Goal: Task Accomplishment & Management: Manage account settings

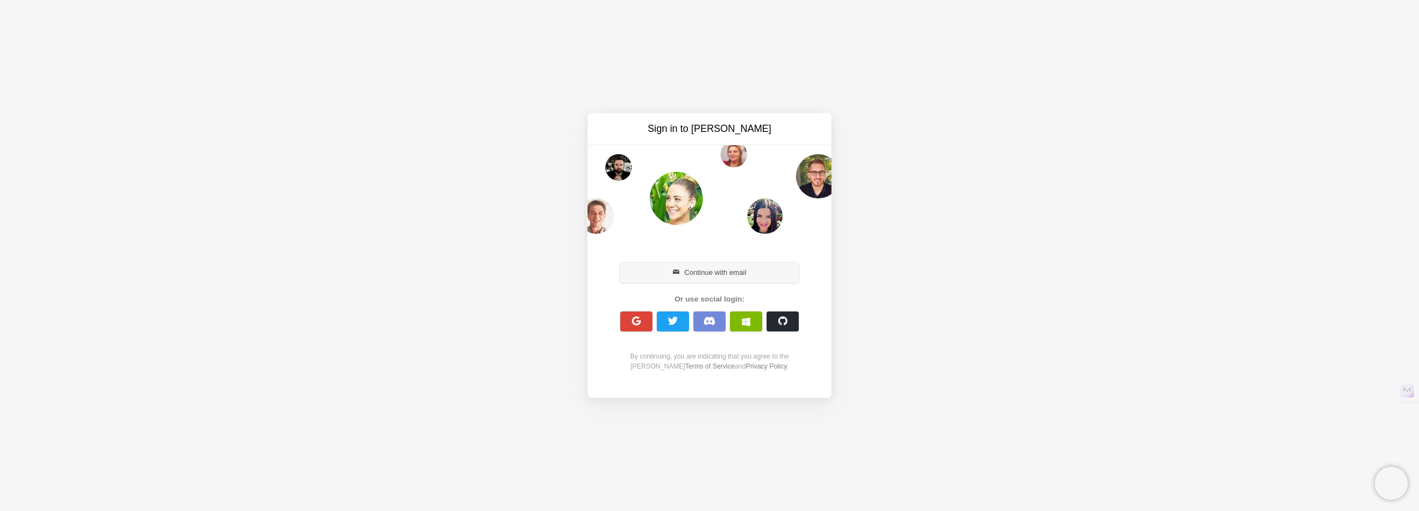
click at [669, 277] on button "Continue with email" at bounding box center [709, 273] width 178 height 20
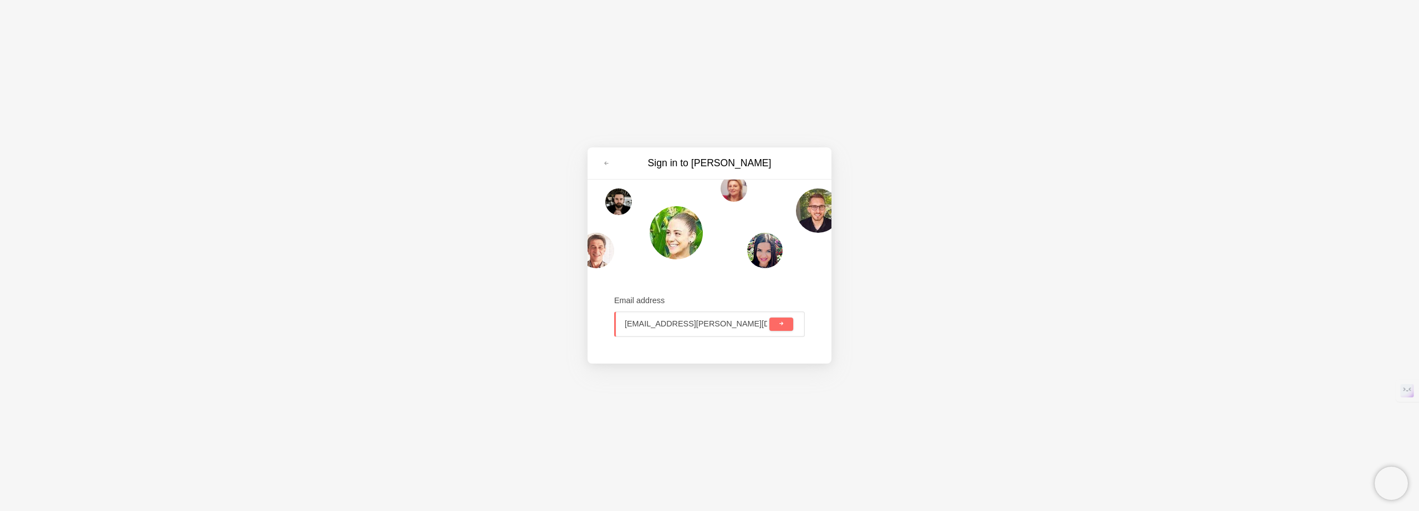
type input "engineering@nolt.io"
click at [769, 318] on button "submit" at bounding box center [781, 324] width 24 height 13
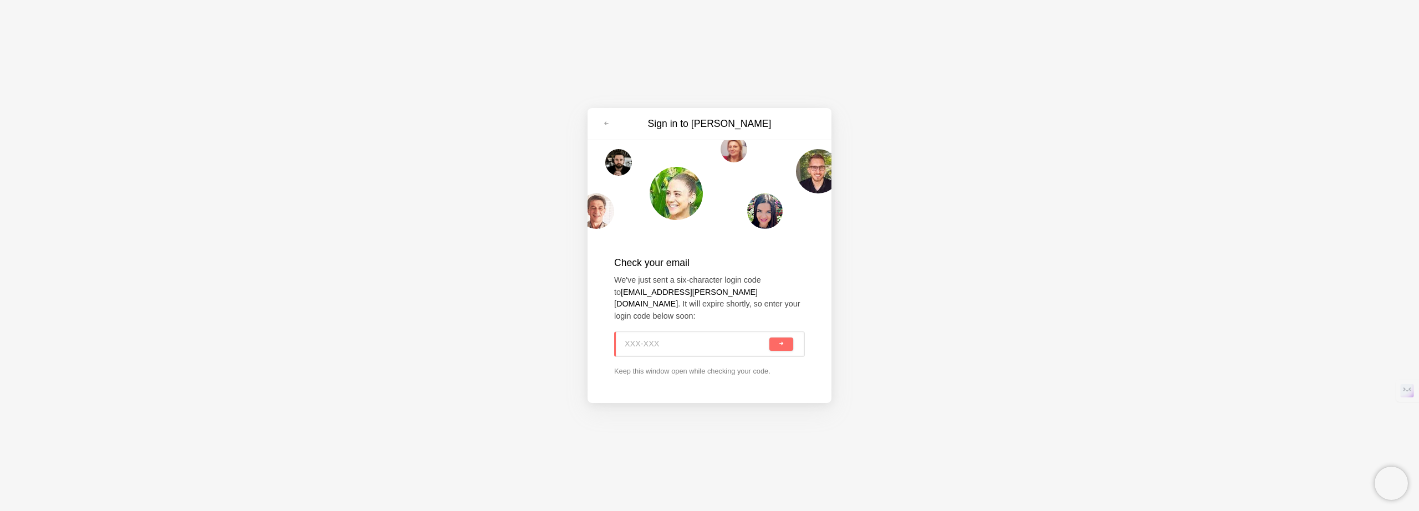
paste input "Q35-VM1"
click at [774, 337] on button "submit" at bounding box center [781, 343] width 24 height 13
type input "Q35-VM1"
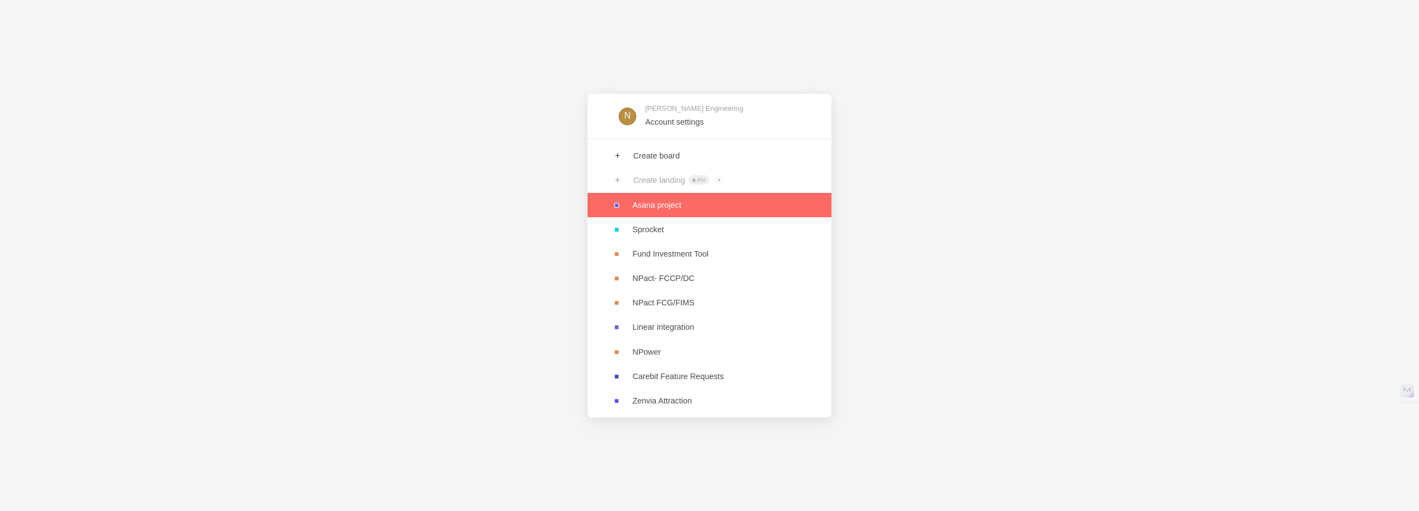
click at [639, 203] on link at bounding box center [709, 205] width 244 height 24
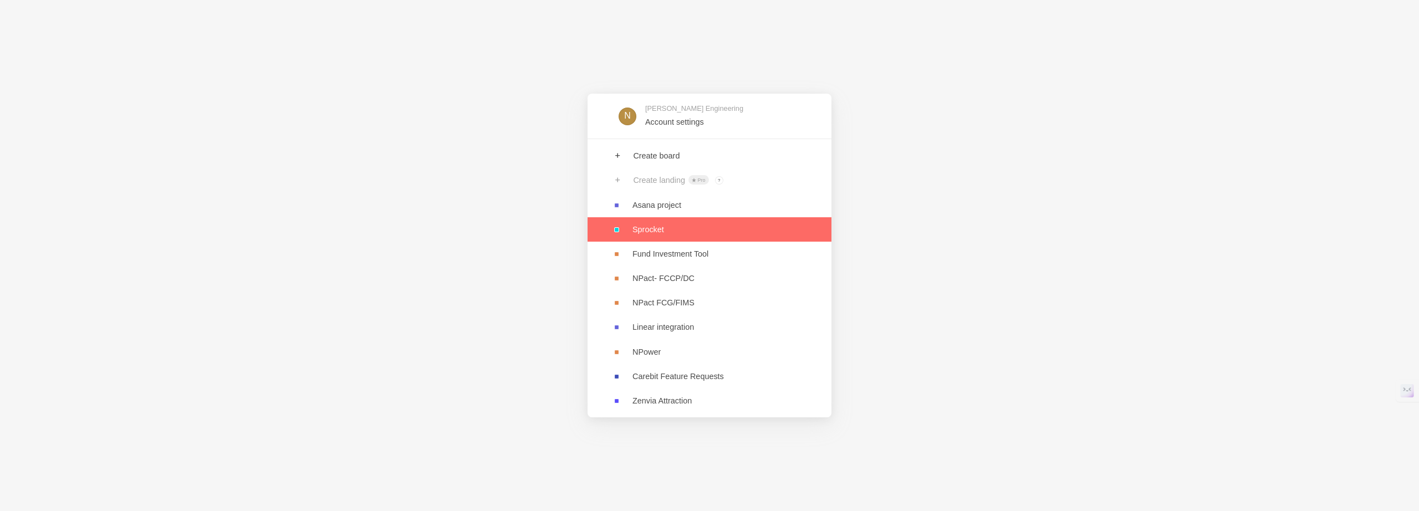
click at [713, 238] on link at bounding box center [709, 229] width 244 height 24
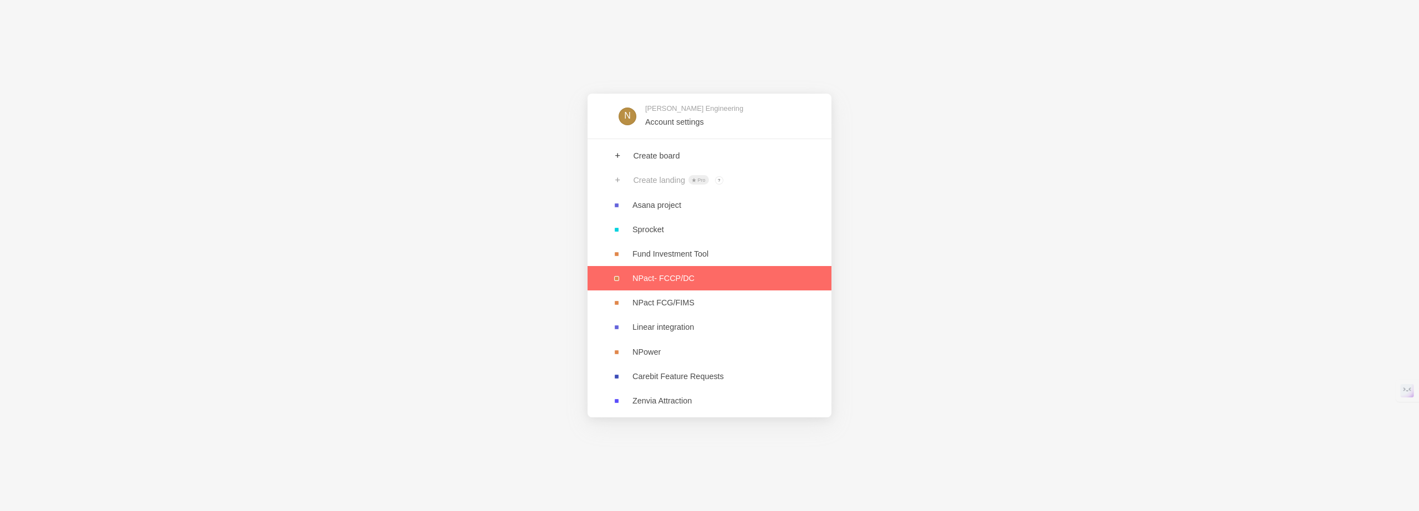
click at [716, 277] on link at bounding box center [709, 278] width 244 height 24
